Goal: Transaction & Acquisition: Purchase product/service

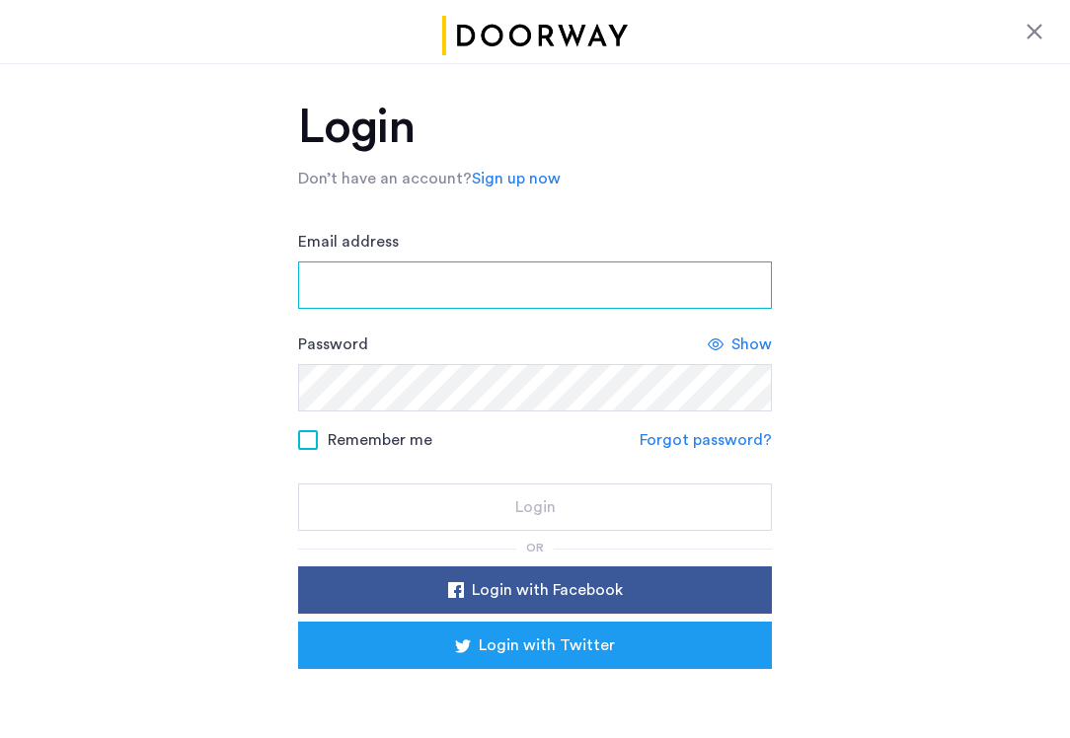
type input "**********"
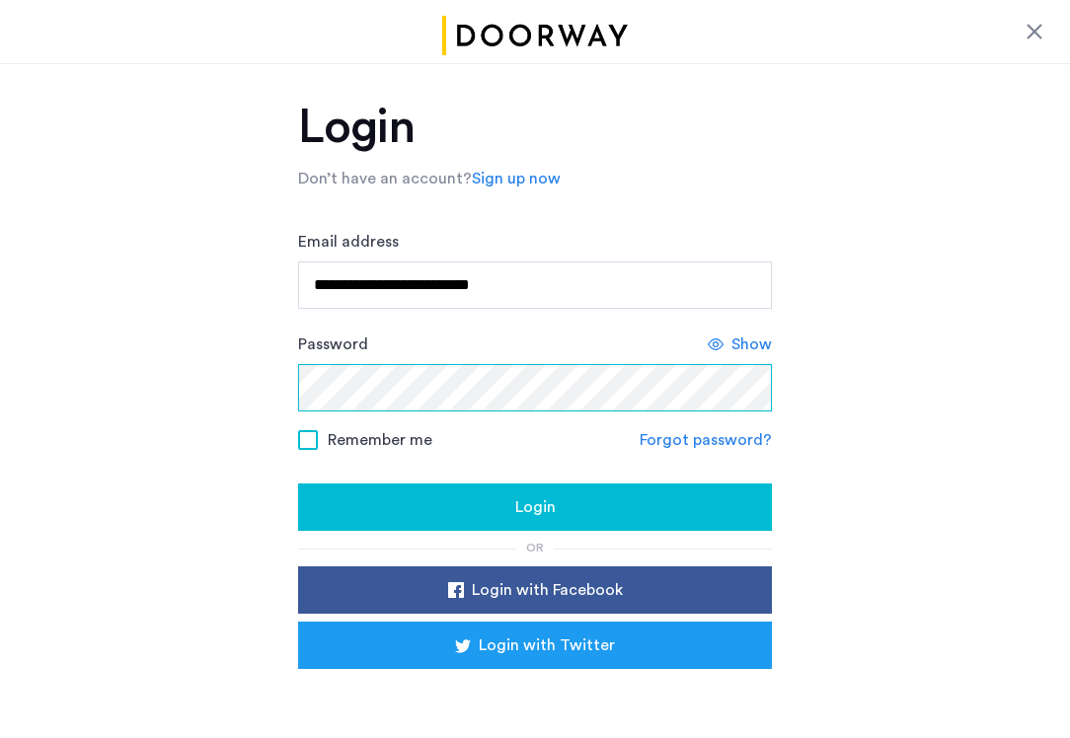
click at [535, 508] on button "Login" at bounding box center [535, 507] width 474 height 47
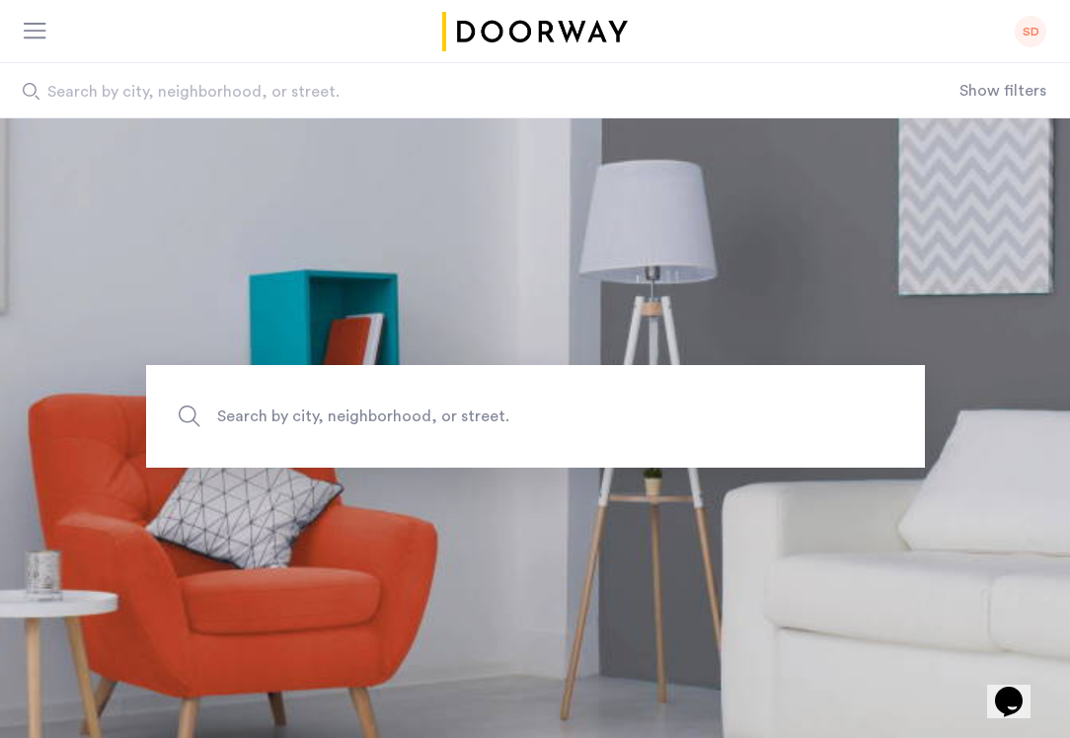
click at [34, 32] on div at bounding box center [36, 33] width 25 height 20
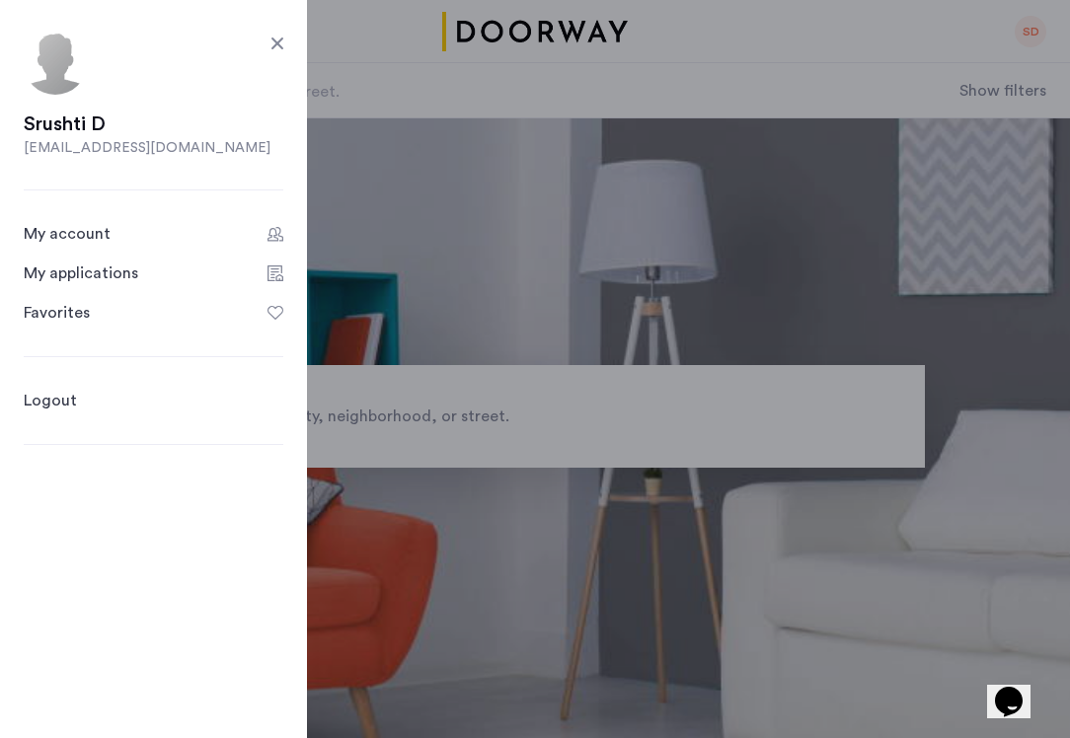
click at [256, 278] on link "My applications" at bounding box center [154, 274] width 260 height 24
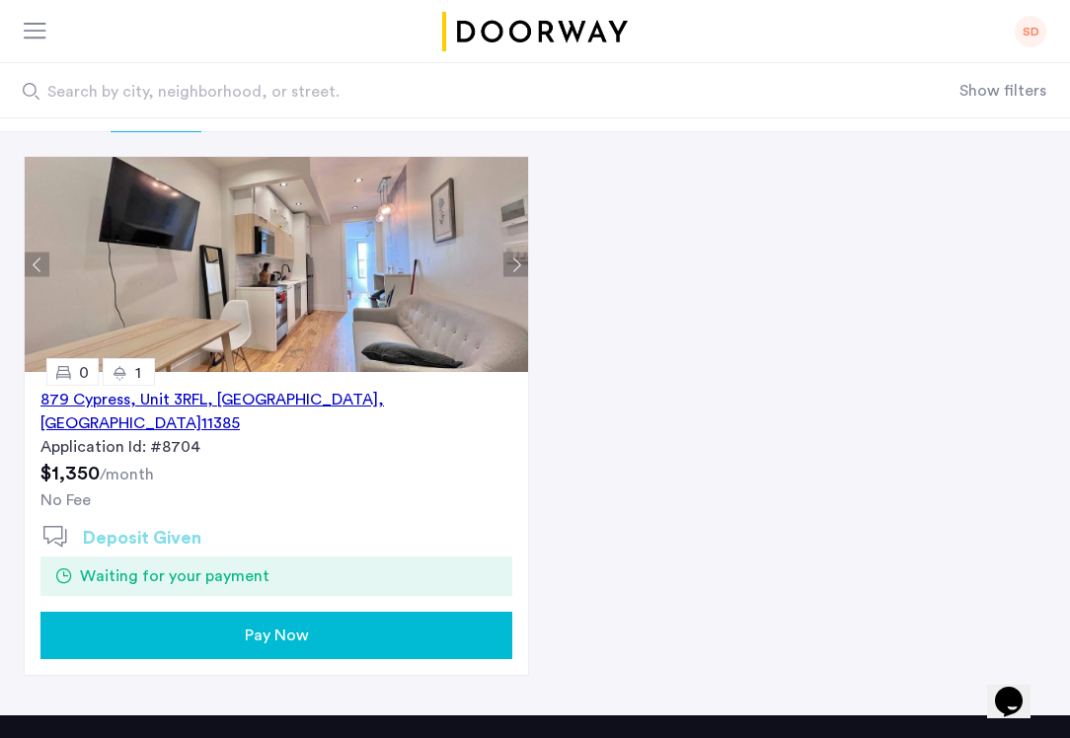
scroll to position [135, 0]
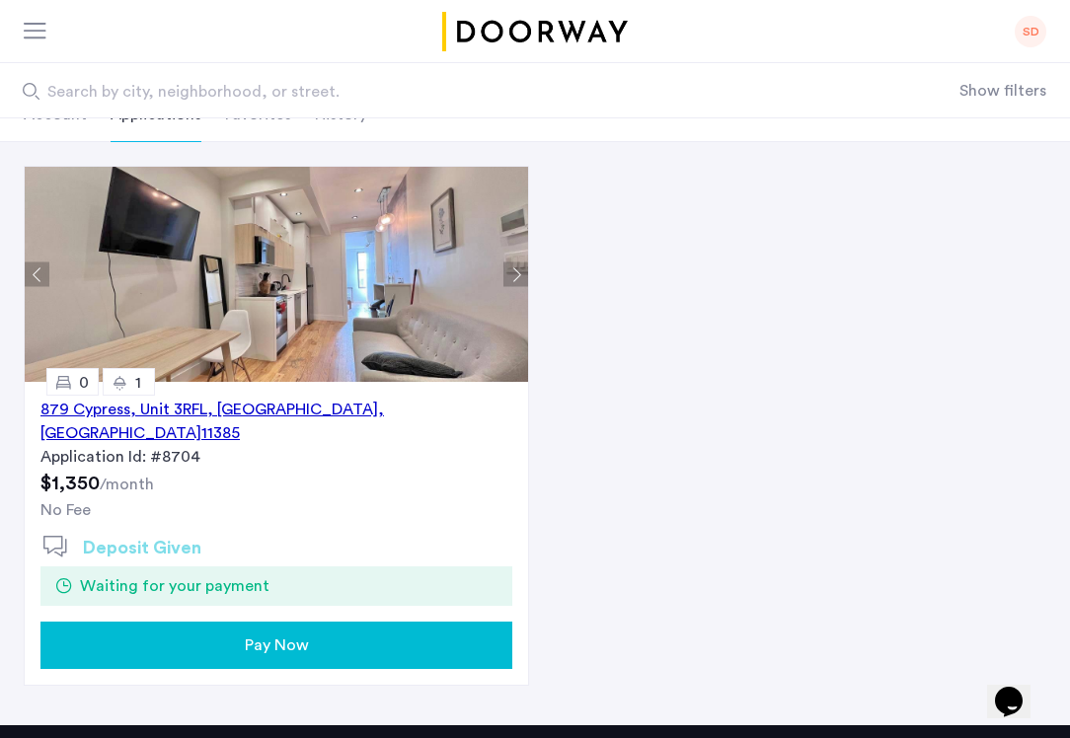
click at [387, 634] on div "Pay Now" at bounding box center [276, 646] width 440 height 24
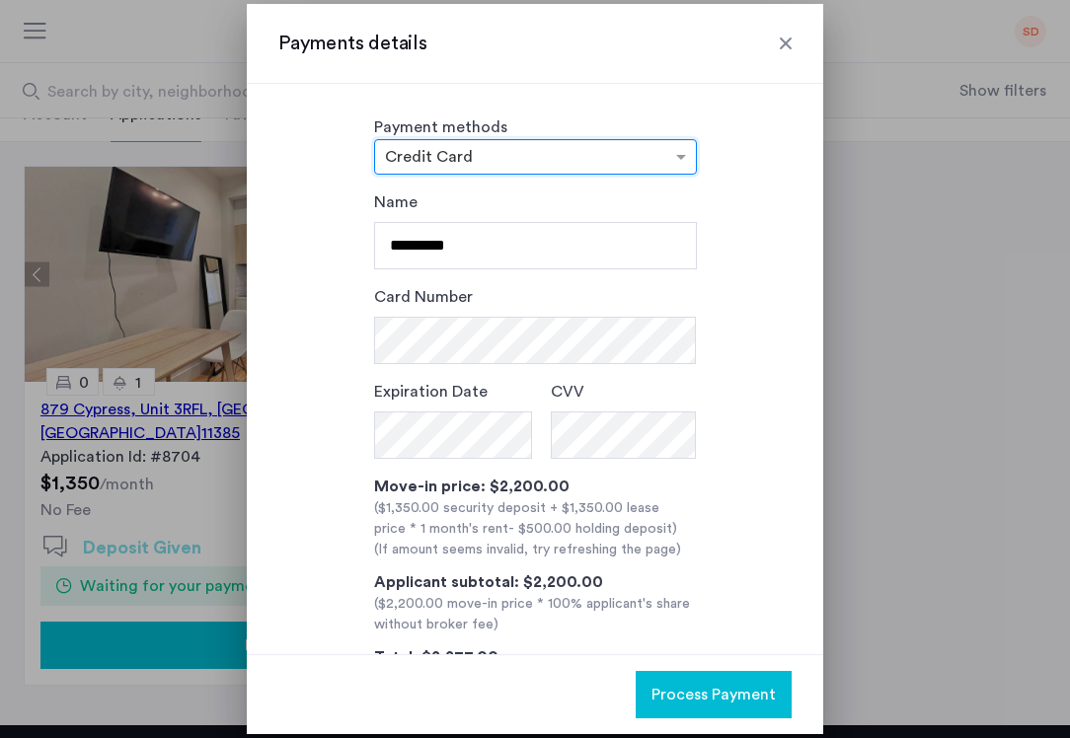
scroll to position [0, 0]
click at [615, 159] on input "text" at bounding box center [516, 159] width 262 height 14
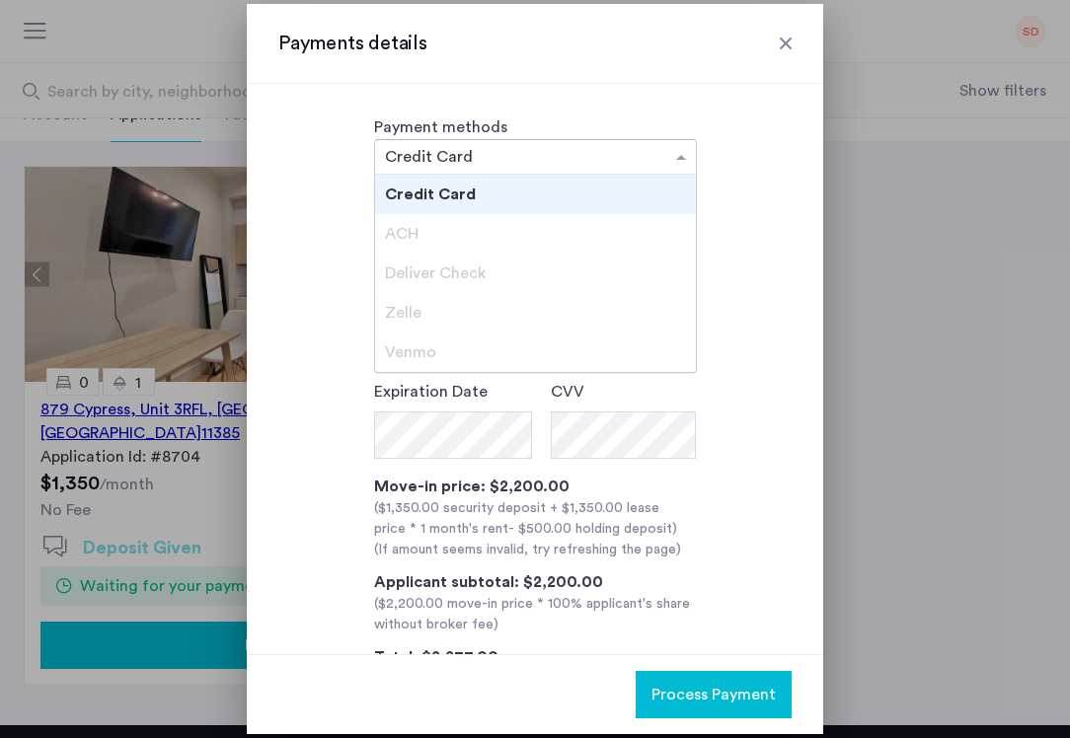
click at [523, 192] on div "Credit Card" at bounding box center [535, 194] width 321 height 39
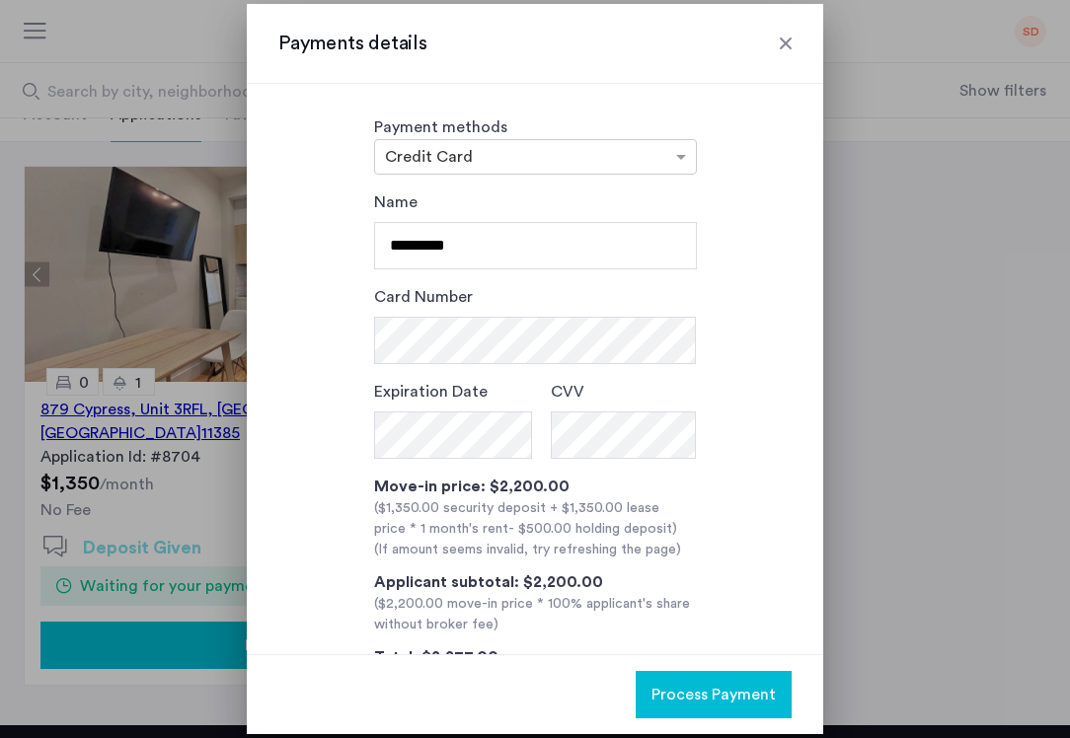
click at [784, 39] on div at bounding box center [786, 44] width 20 height 20
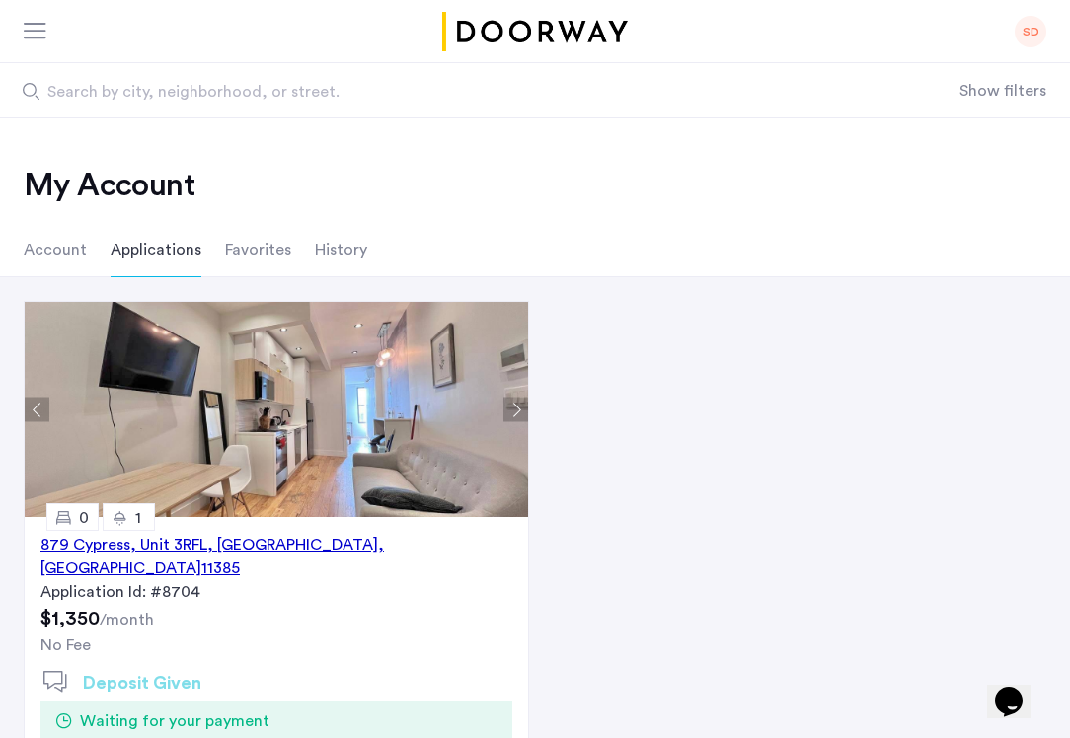
click at [189, 345] on img at bounding box center [276, 409] width 503 height 215
click at [188, 547] on div "[STREET_ADDRESS]" at bounding box center [276, 556] width 472 height 47
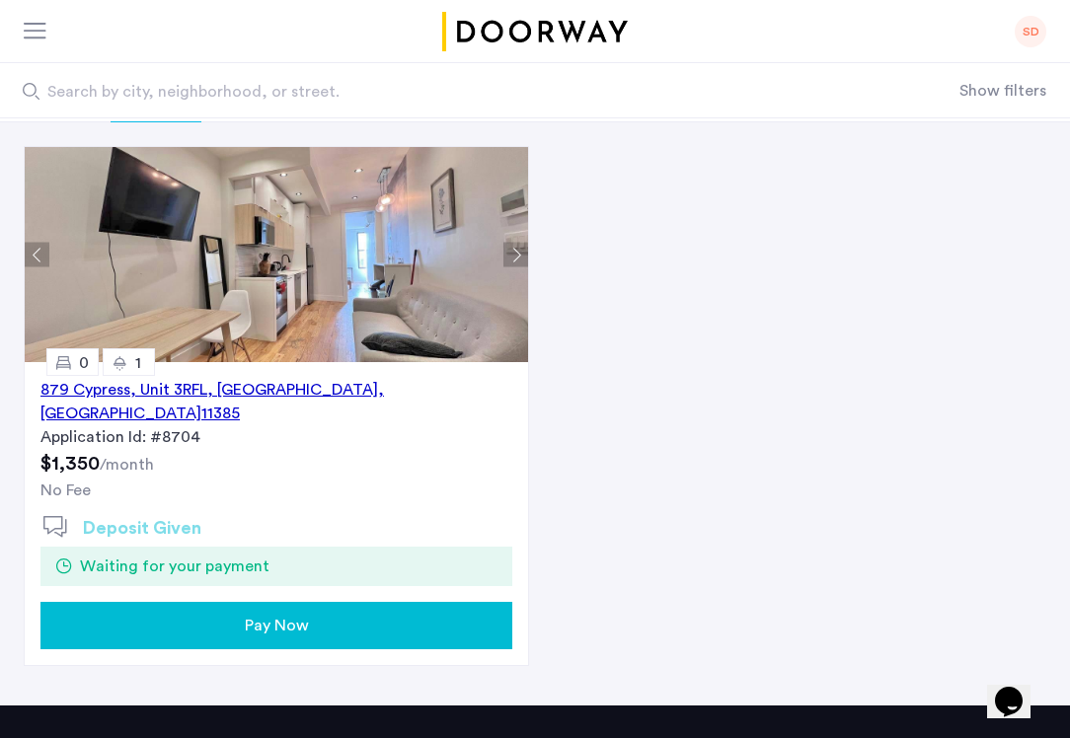
scroll to position [164, 0]
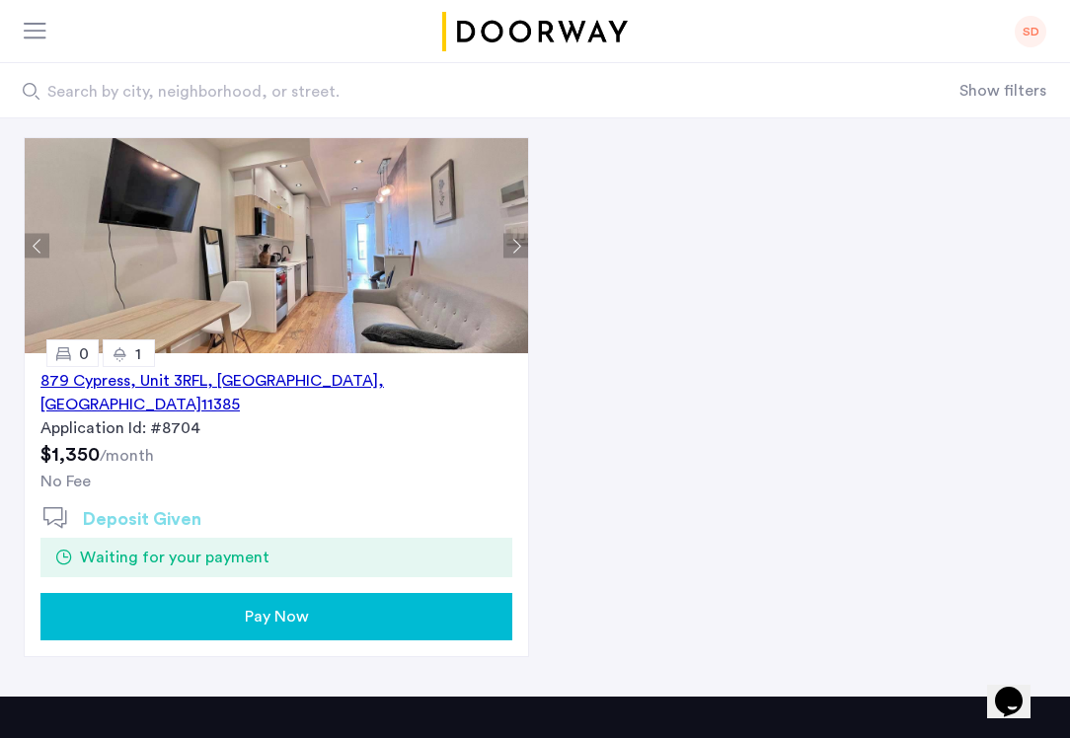
click at [289, 605] on span "Pay Now" at bounding box center [277, 617] width 64 height 24
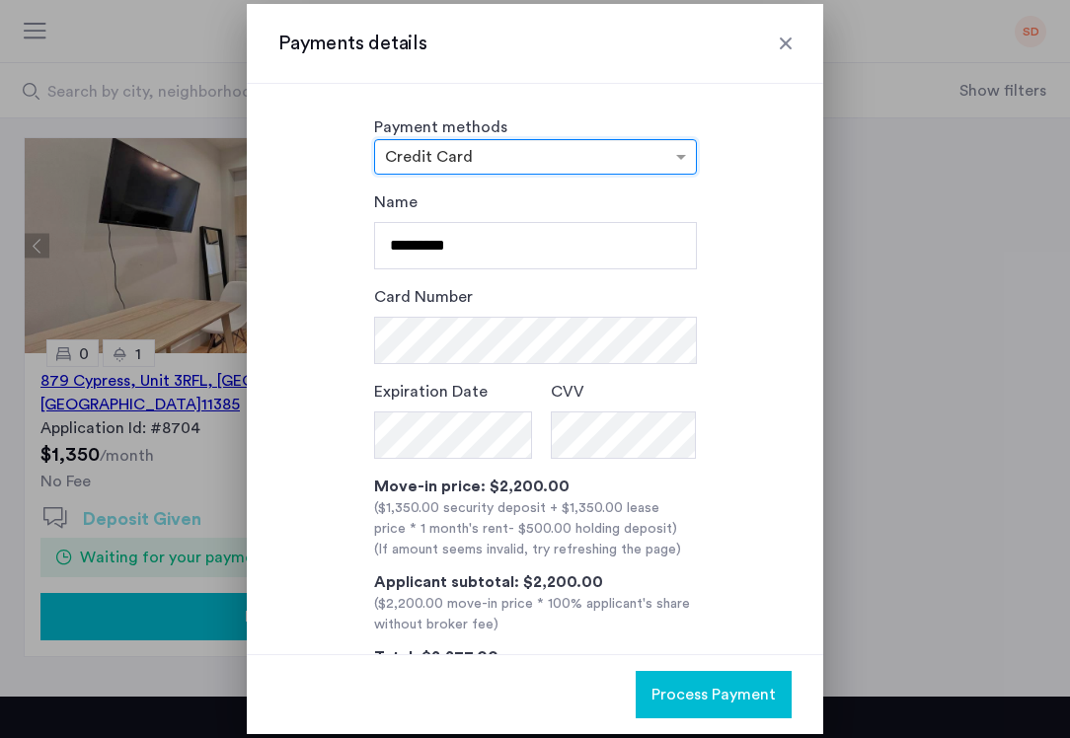
scroll to position [0, 0]
click at [541, 148] on div at bounding box center [535, 157] width 321 height 24
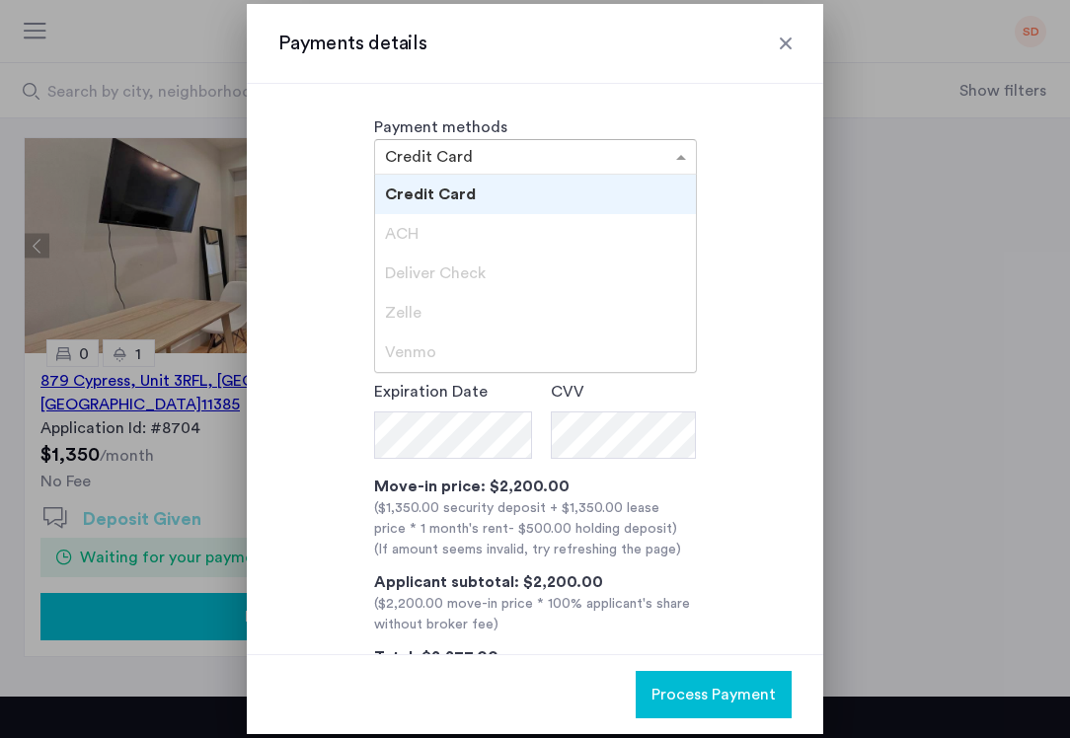
click at [495, 248] on div "ACH" at bounding box center [535, 233] width 321 height 39
click at [495, 272] on div "Deliver Check" at bounding box center [535, 273] width 321 height 39
click at [485, 322] on div "Zelle" at bounding box center [535, 312] width 321 height 39
click at [506, 244] on div "ACH" at bounding box center [535, 233] width 321 height 39
click at [512, 228] on div "ACH" at bounding box center [535, 233] width 321 height 39
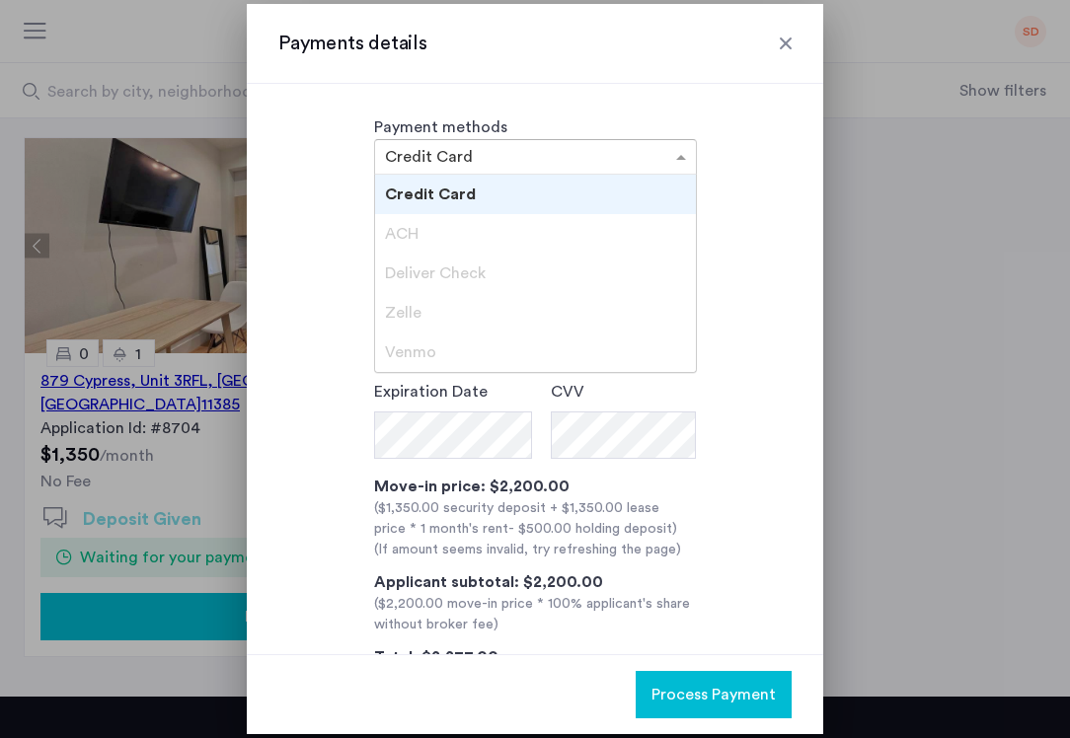
click at [512, 228] on div "ACH" at bounding box center [535, 233] width 321 height 39
click at [534, 195] on div "Credit Card" at bounding box center [535, 194] width 321 height 39
click at [615, 153] on input "text" at bounding box center [516, 159] width 262 height 14
click at [551, 192] on div "Credit Card" at bounding box center [535, 194] width 321 height 39
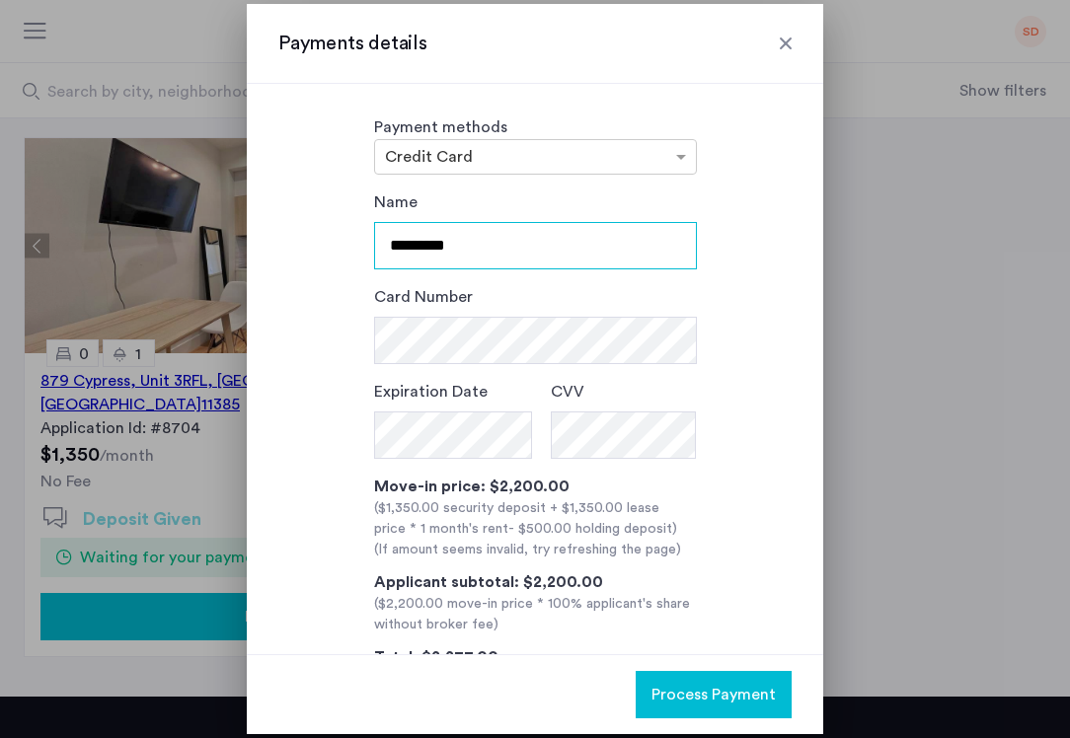
click at [451, 245] on input "*********" at bounding box center [535, 245] width 323 height 47
type input "**********"
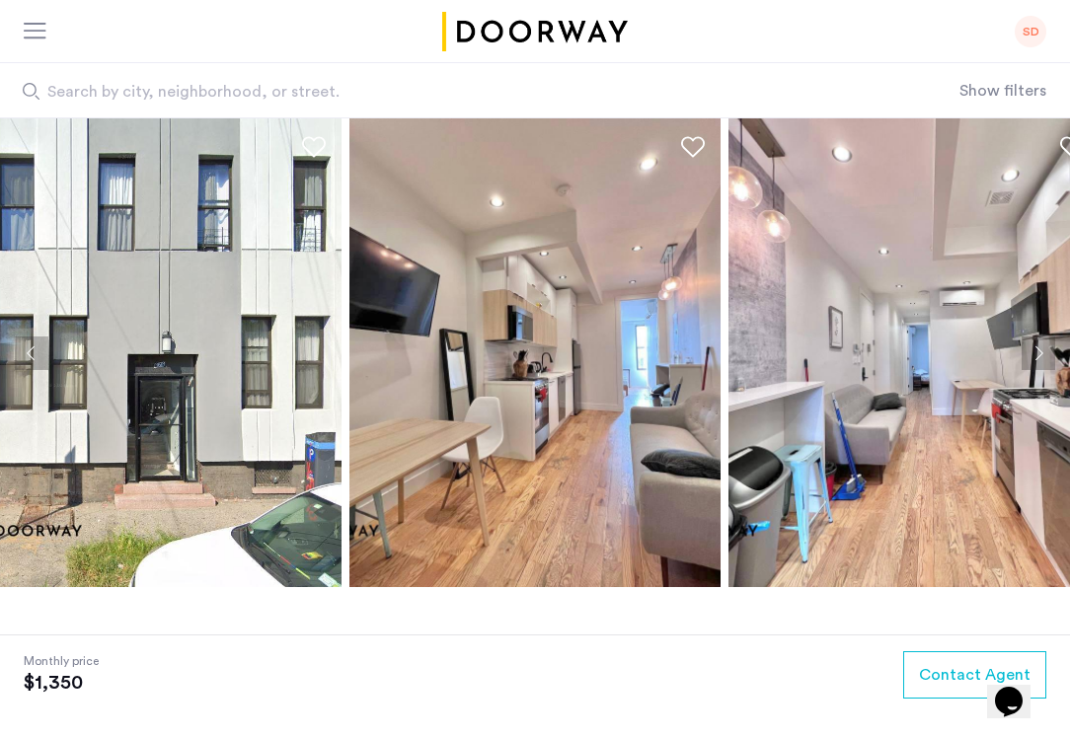
click at [1038, 349] on button "Next apartment" at bounding box center [1038, 354] width 34 height 34
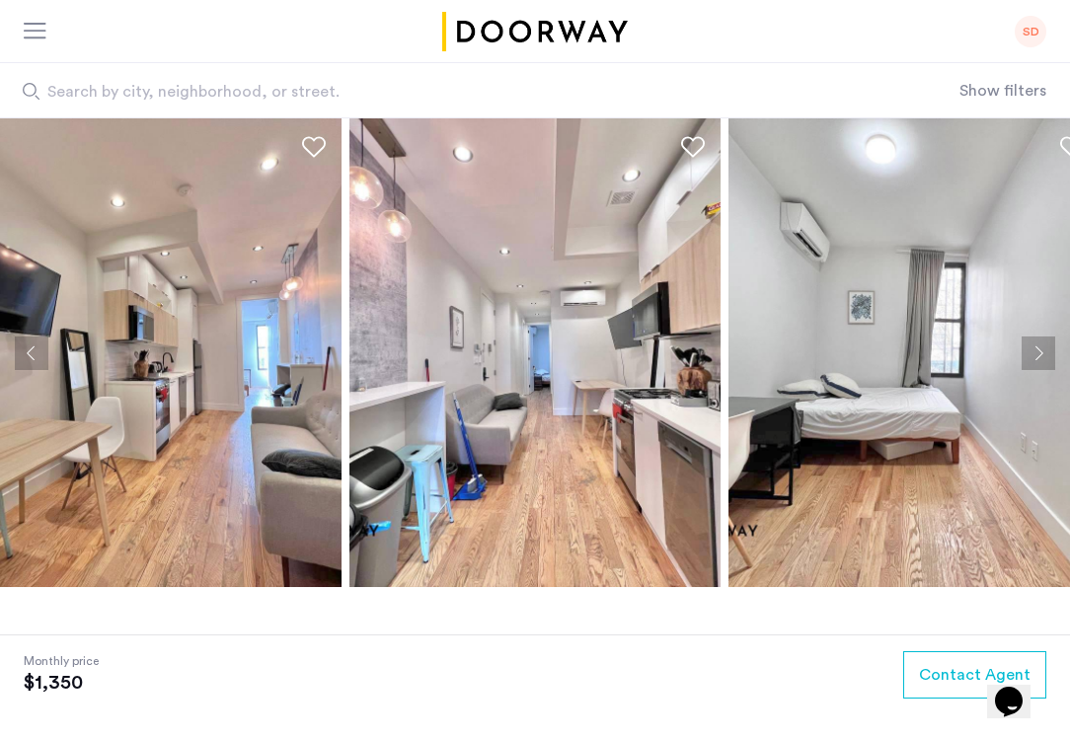
click at [1038, 349] on button "Next apartment" at bounding box center [1038, 354] width 34 height 34
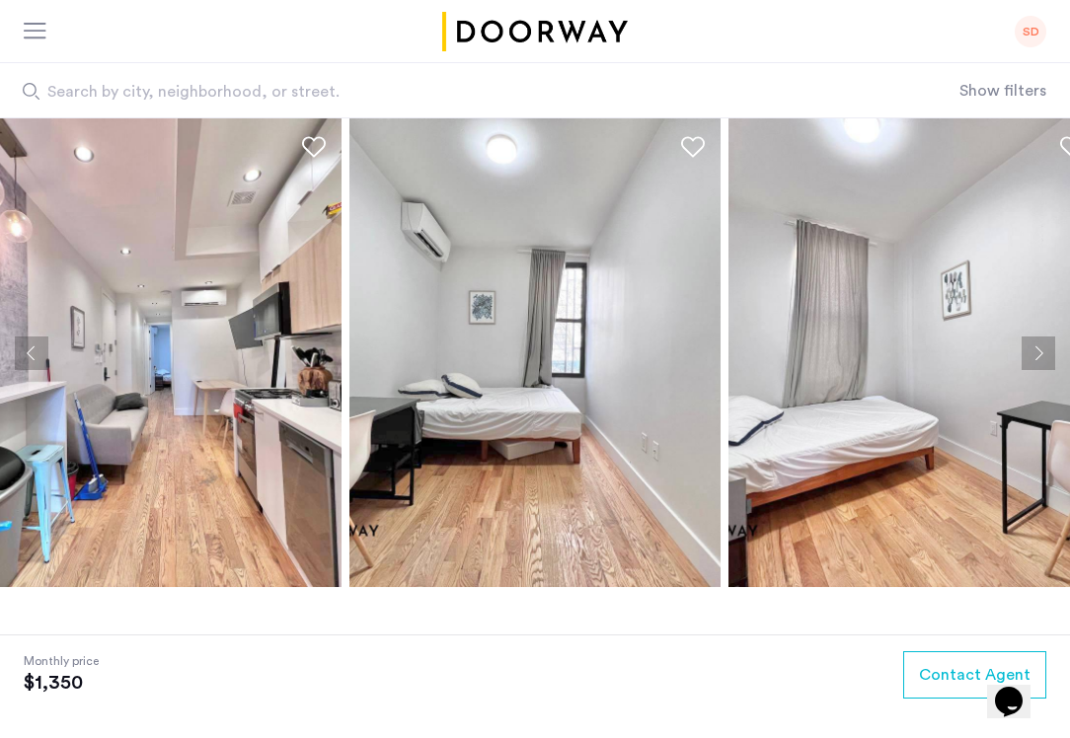
click at [1038, 349] on button "Next apartment" at bounding box center [1038, 354] width 34 height 34
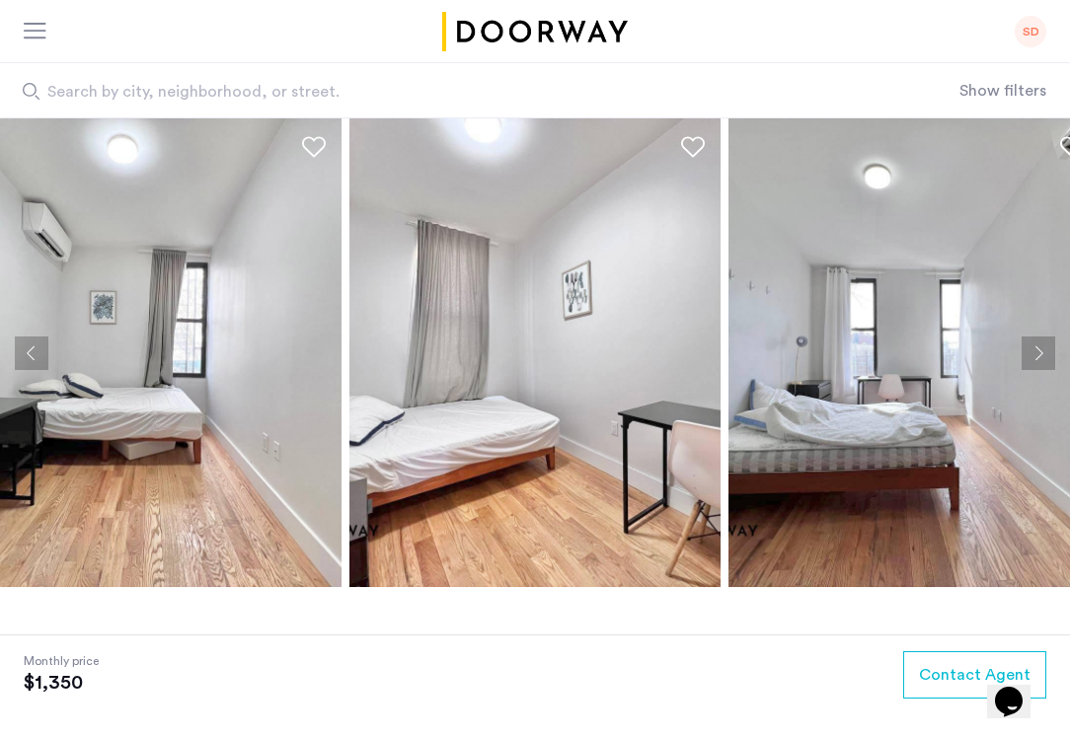
click at [1038, 349] on button "Next apartment" at bounding box center [1038, 354] width 34 height 34
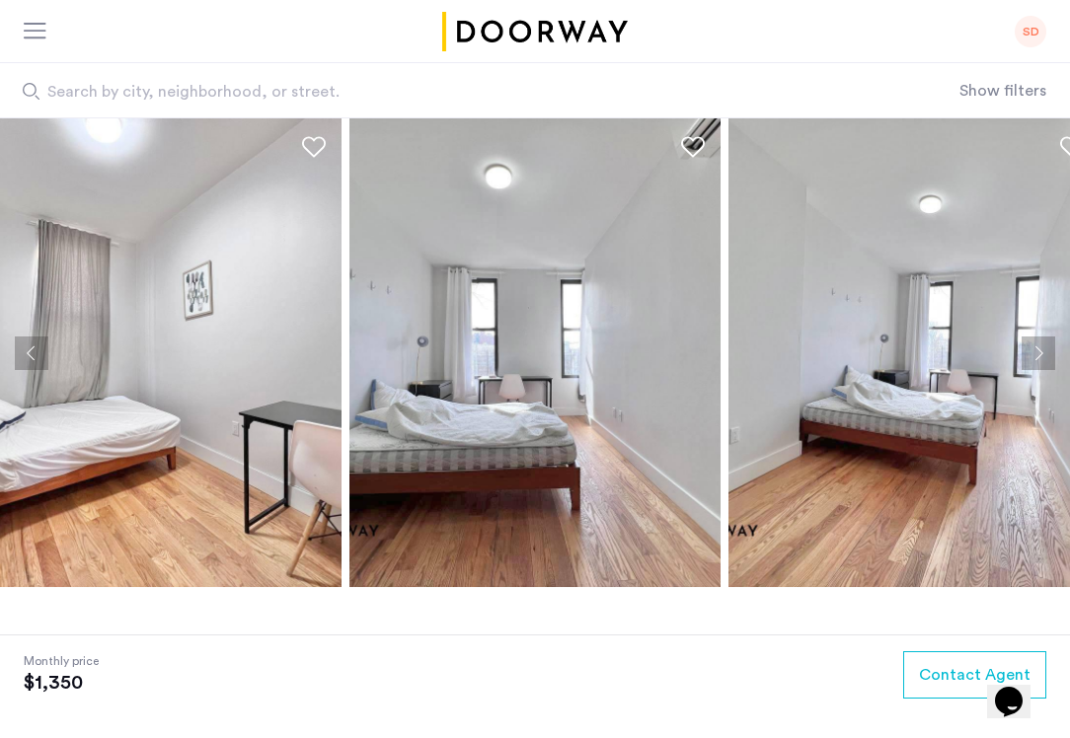
click at [1038, 349] on button "Next apartment" at bounding box center [1038, 354] width 34 height 34
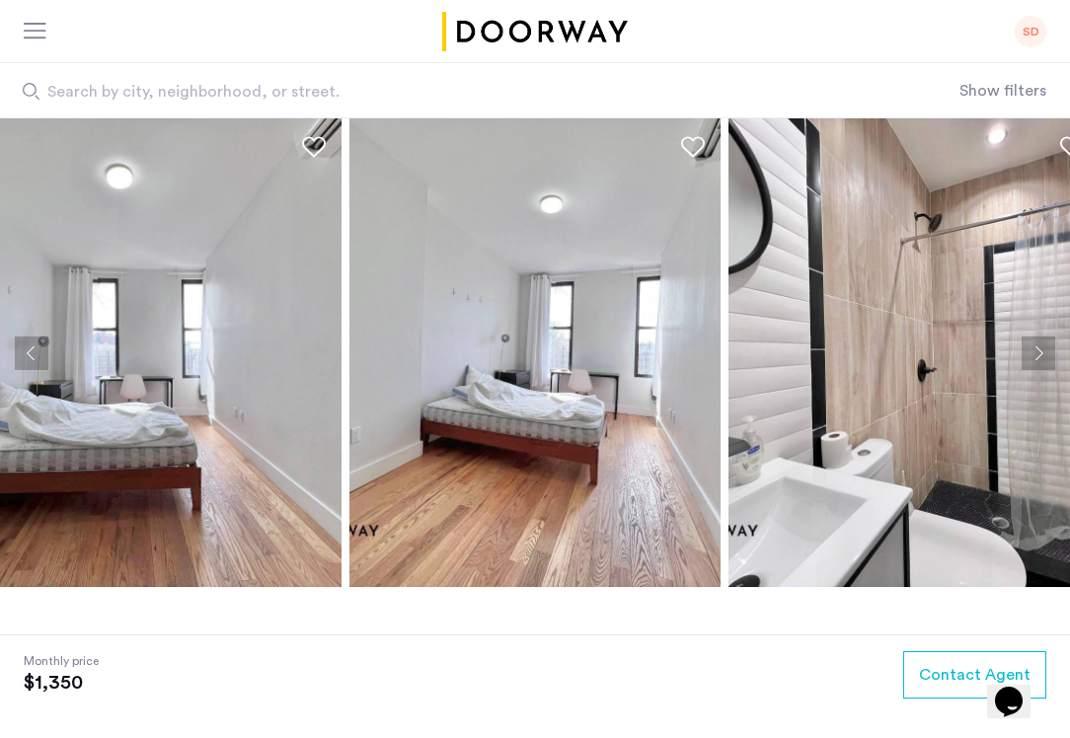
click at [1038, 349] on button "Next apartment" at bounding box center [1038, 354] width 34 height 34
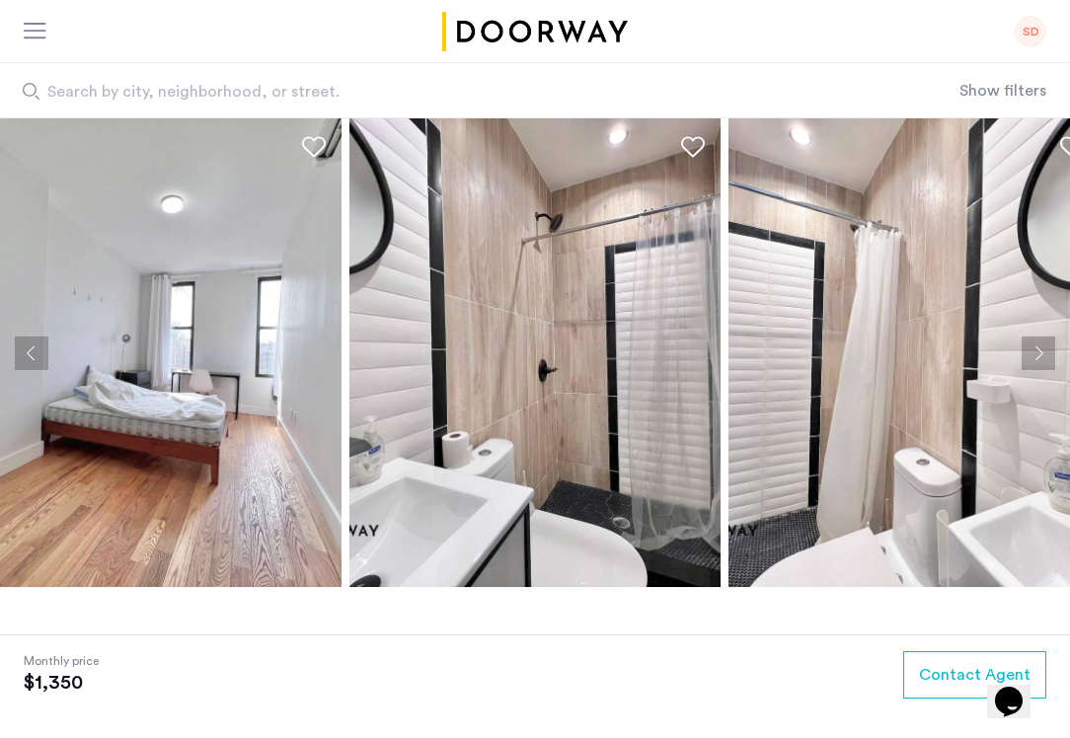
click at [1038, 349] on button "Next apartment" at bounding box center [1038, 354] width 34 height 34
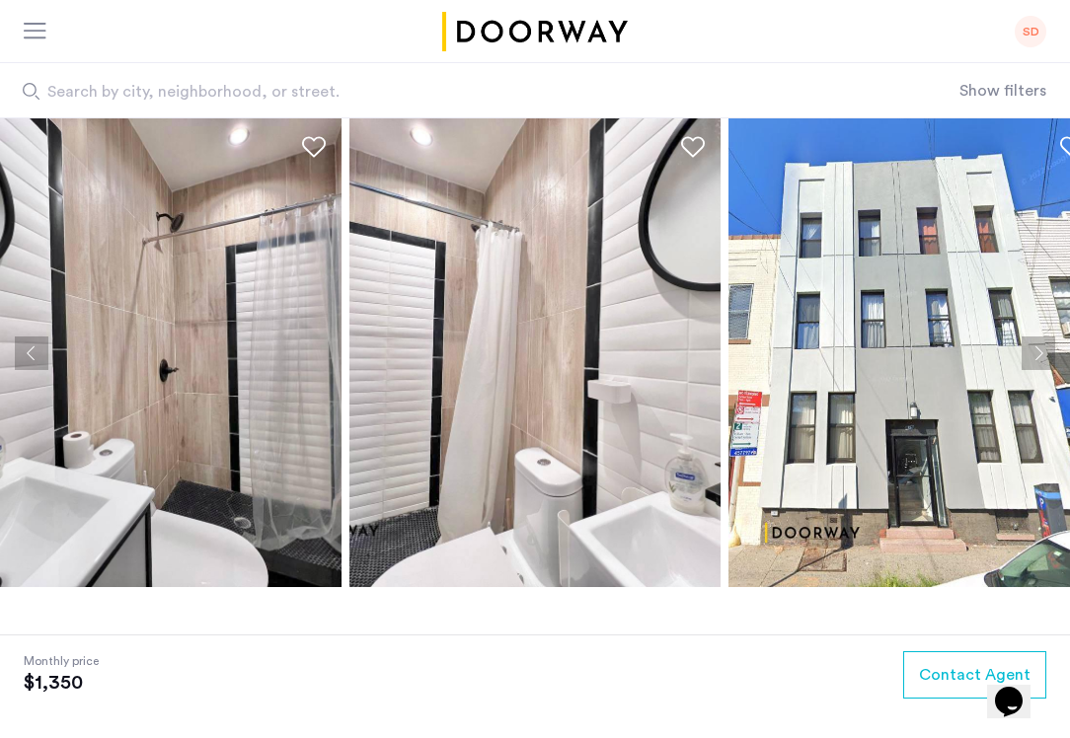
click at [1038, 349] on button "Next apartment" at bounding box center [1038, 354] width 34 height 34
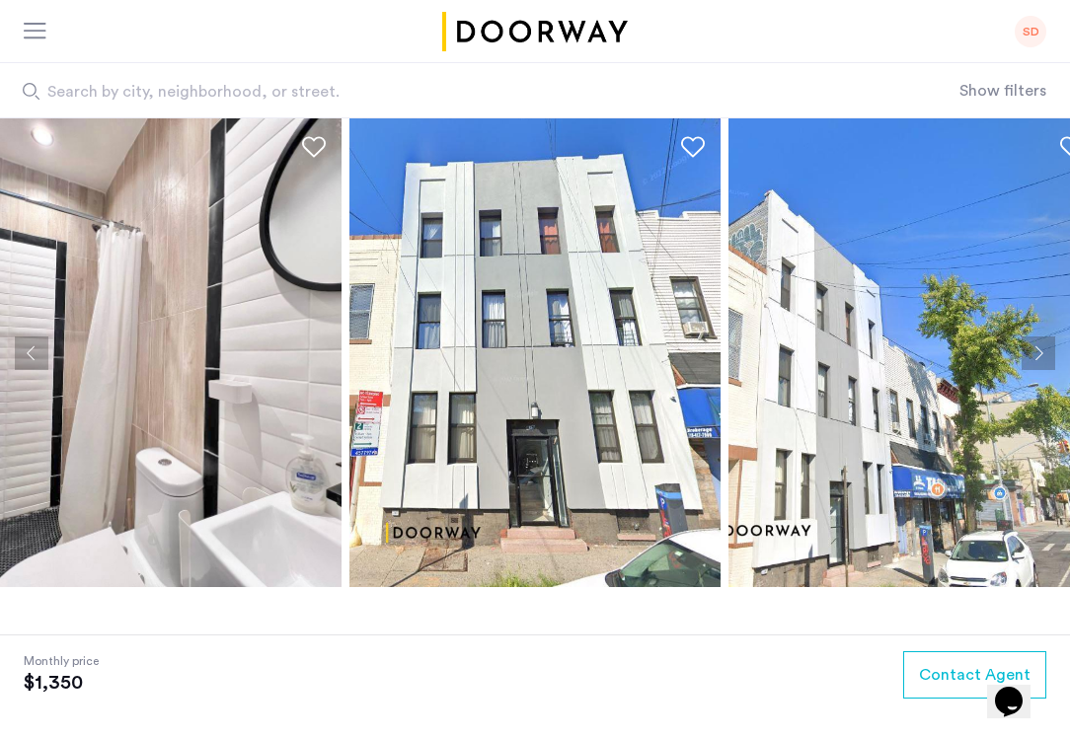
click at [1038, 349] on button "Next apartment" at bounding box center [1038, 354] width 34 height 34
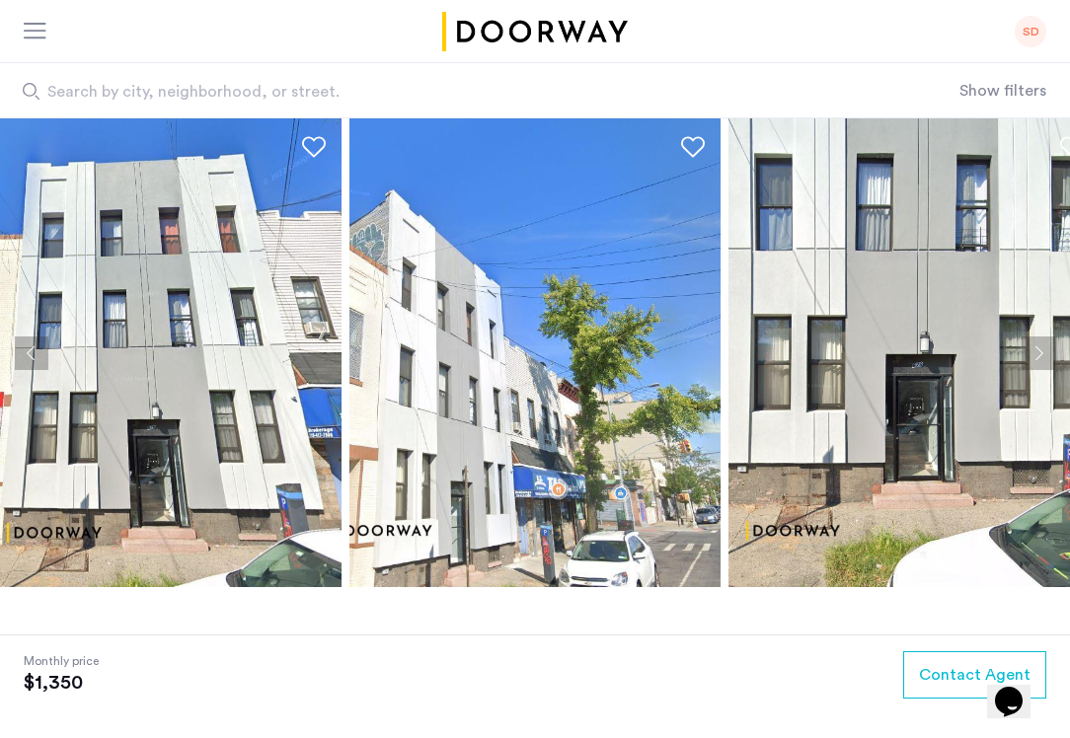
click at [1038, 349] on button "Next apartment" at bounding box center [1038, 354] width 34 height 34
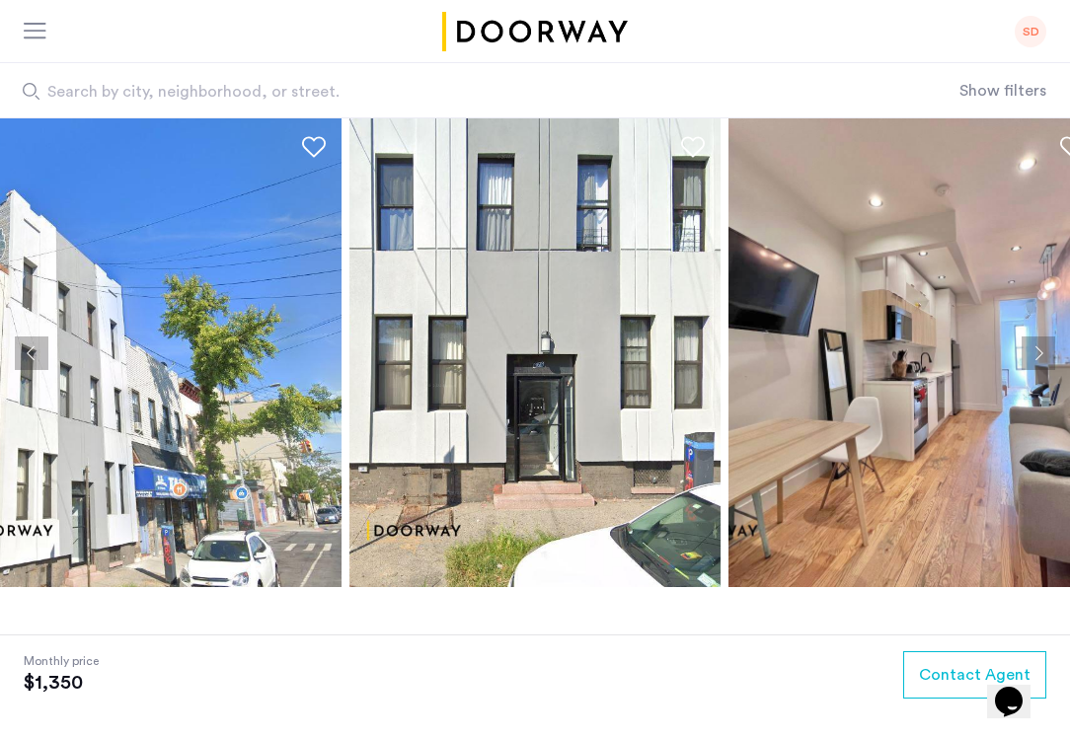
click at [1038, 349] on button "Next apartment" at bounding box center [1038, 354] width 34 height 34
